Goal: Task Accomplishment & Management: Complete application form

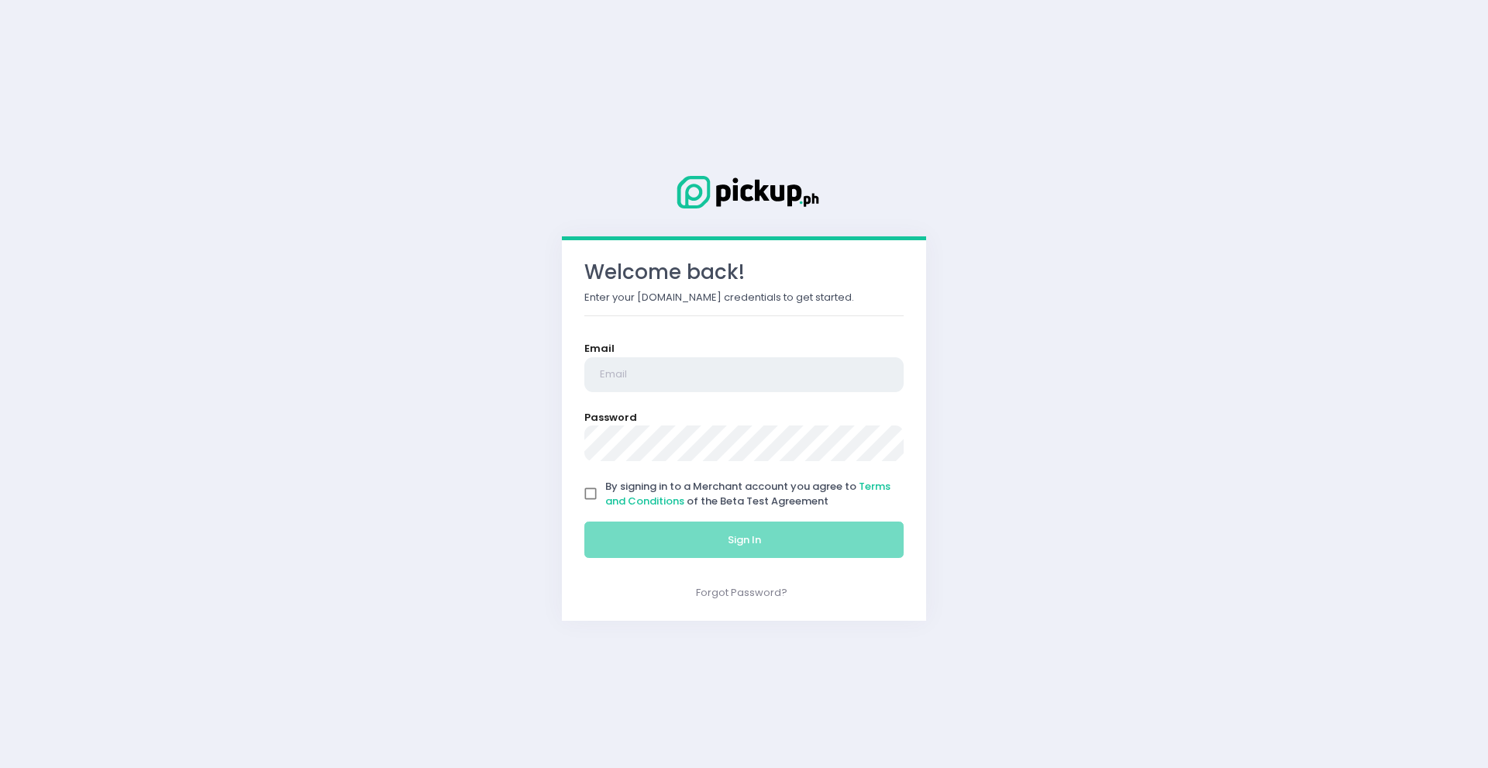
click at [611, 378] on input "email" at bounding box center [743, 375] width 319 height 36
type input "[EMAIL_ADDRESS][DOMAIN_NAME]"
click at [589, 492] on input "By signing in to a Merchant account you agree to Terms and Conditions of the Be…" at bounding box center [590, 493] width 29 height 29
checkbox input "true"
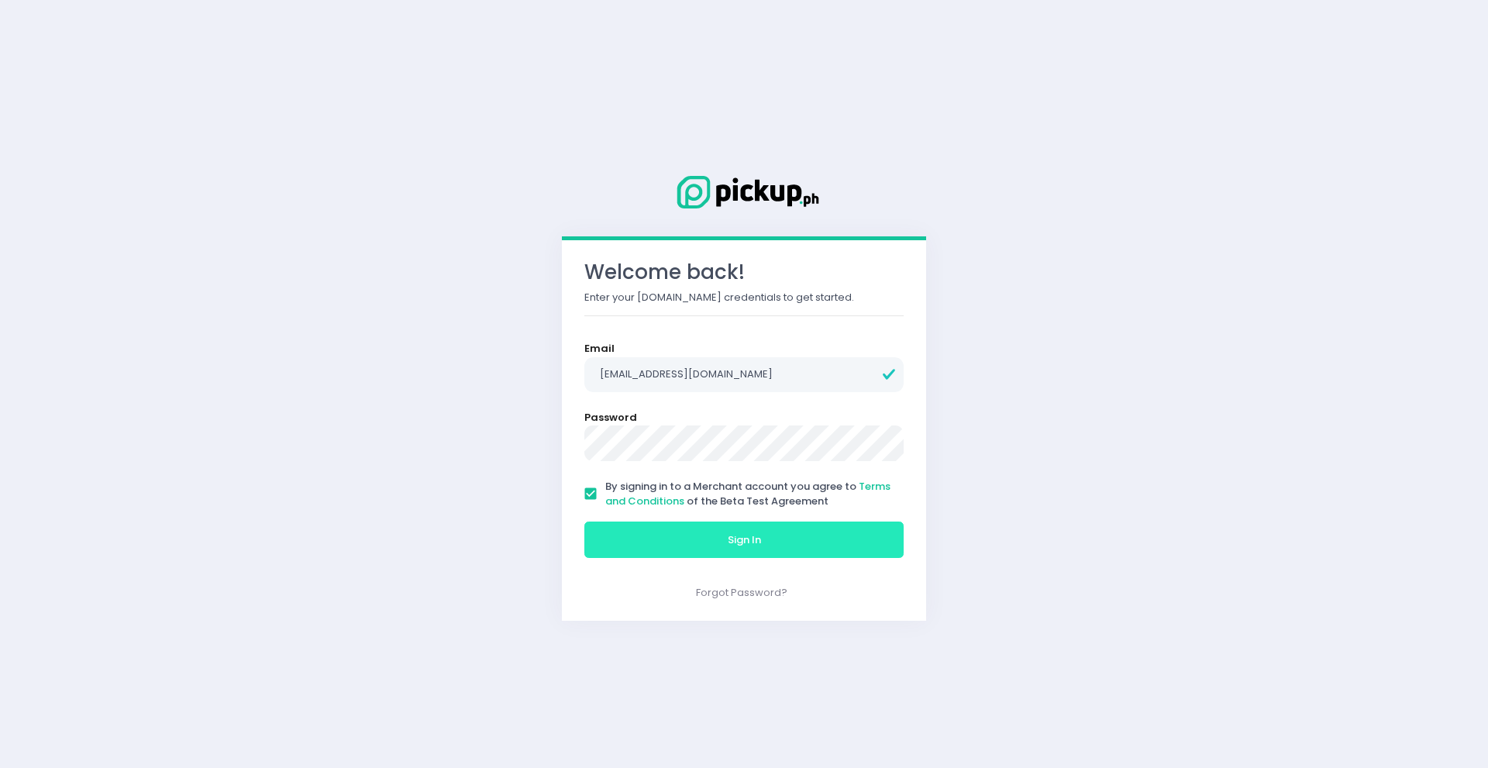
click at [693, 543] on button "Sign In" at bounding box center [743, 539] width 319 height 37
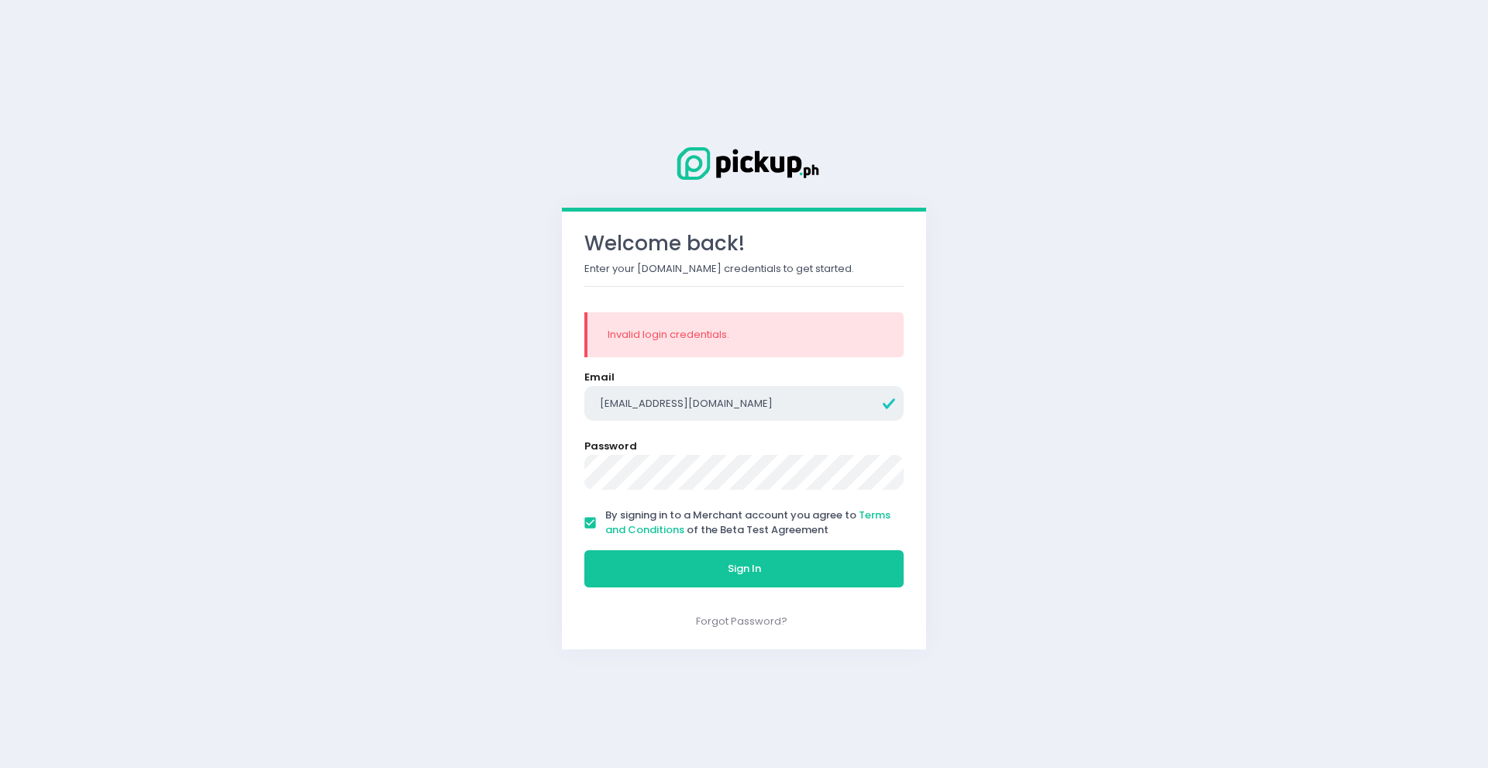
click at [625, 404] on input "order8delivery@gmail.com" at bounding box center [743, 404] width 319 height 36
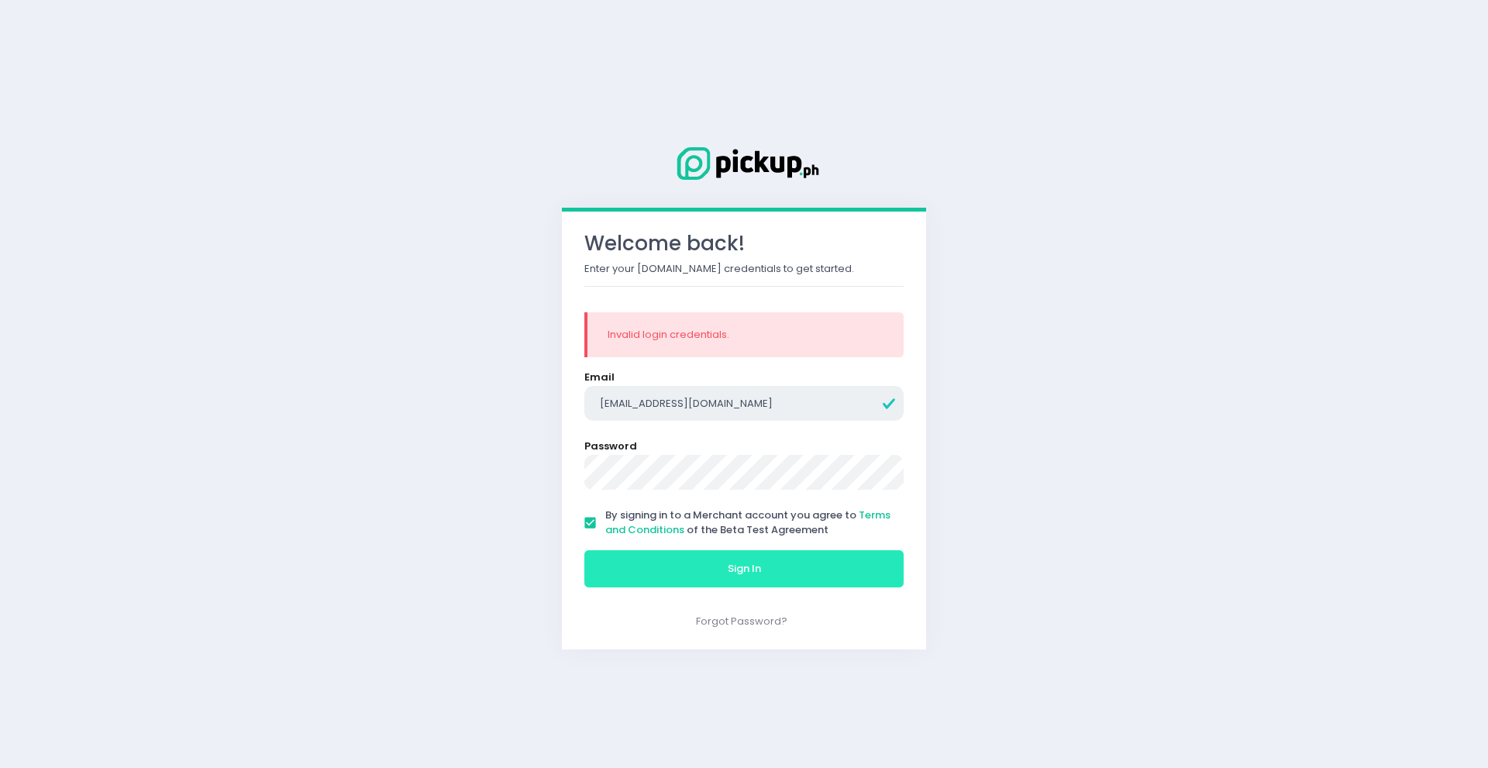
type input "orders8delivery@gmail.com"
click at [681, 571] on button "Sign In" at bounding box center [743, 568] width 319 height 37
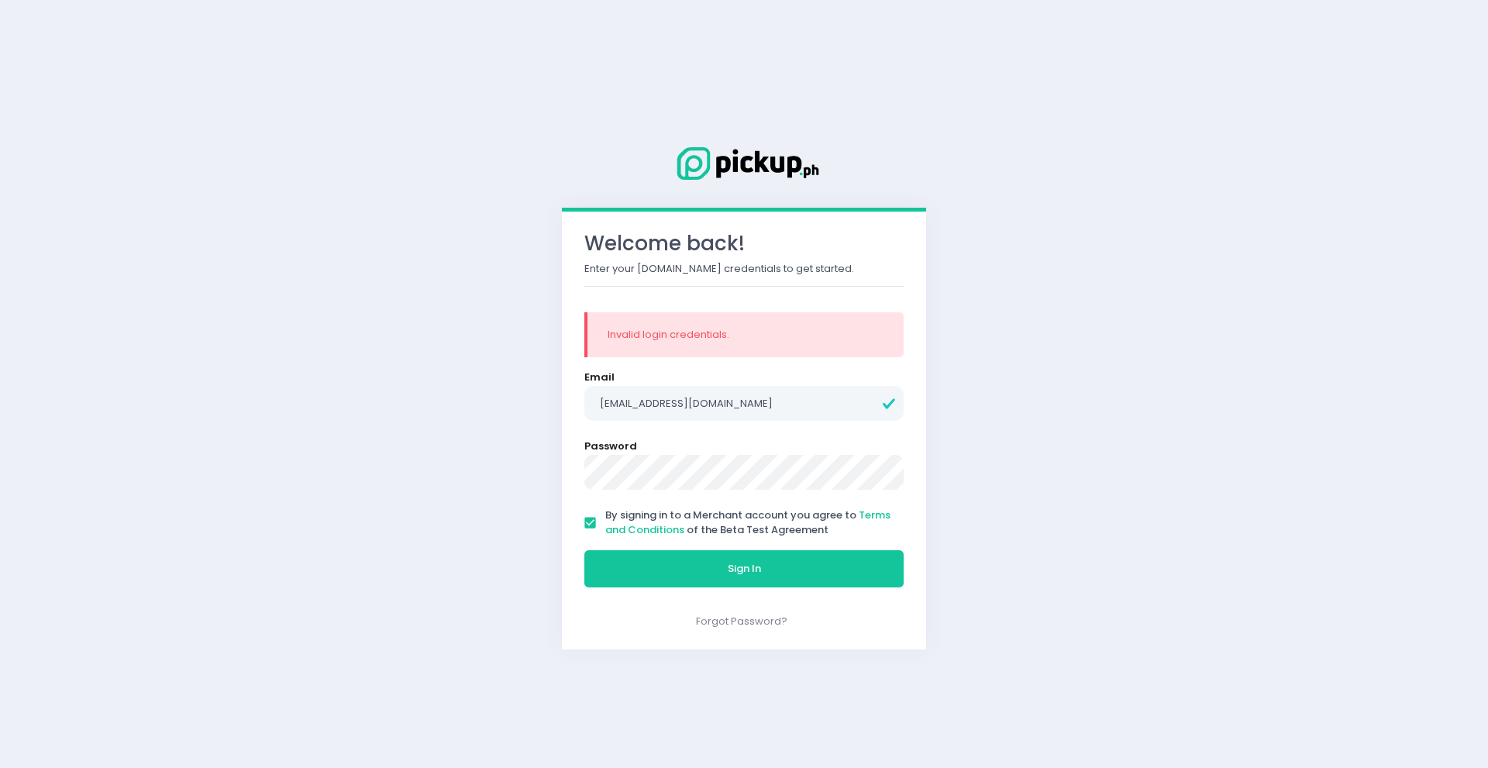
click at [584, 550] on button "Sign In" at bounding box center [743, 568] width 319 height 37
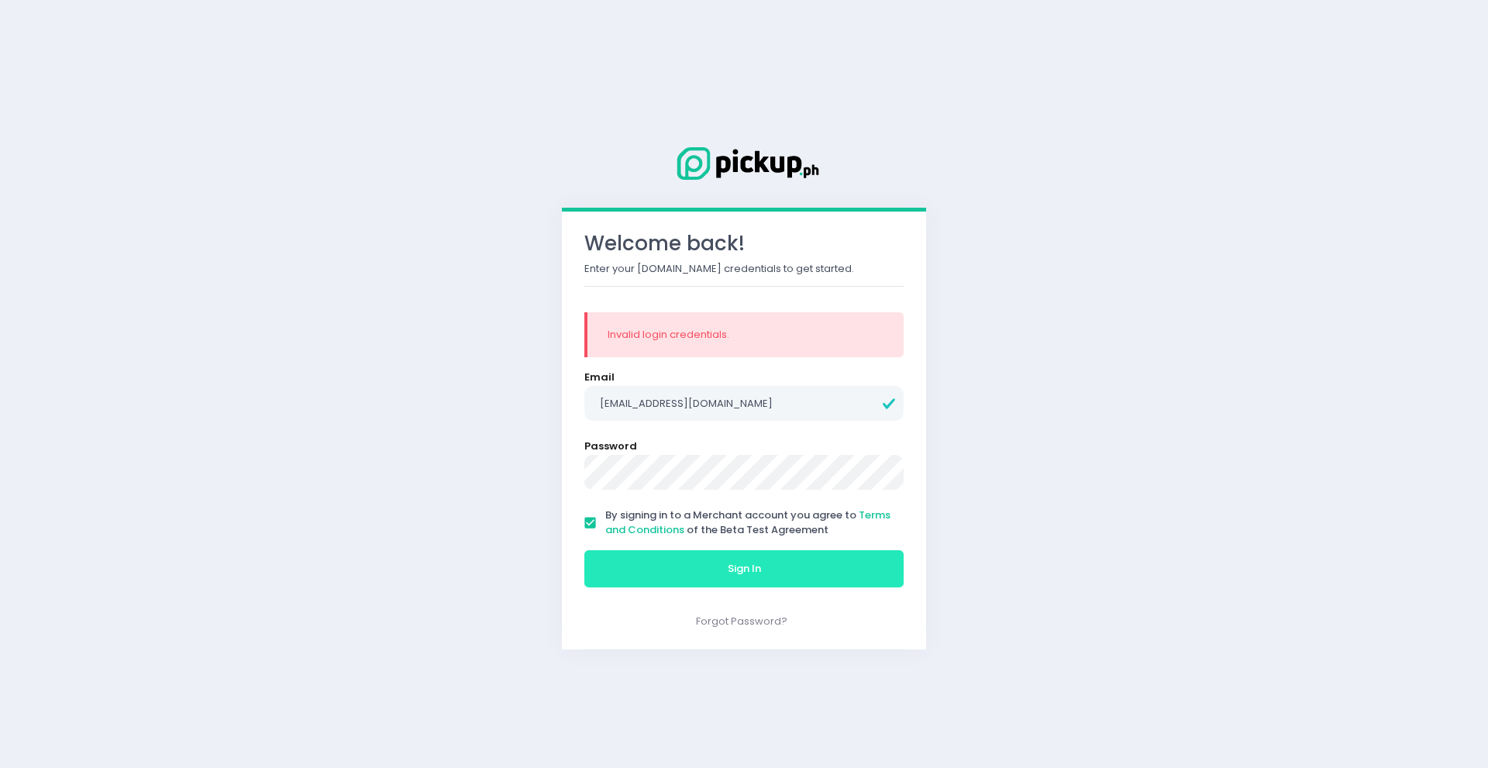
click at [749, 571] on span "Sign In" at bounding box center [744, 568] width 33 height 15
